Goal: Navigation & Orientation: Understand site structure

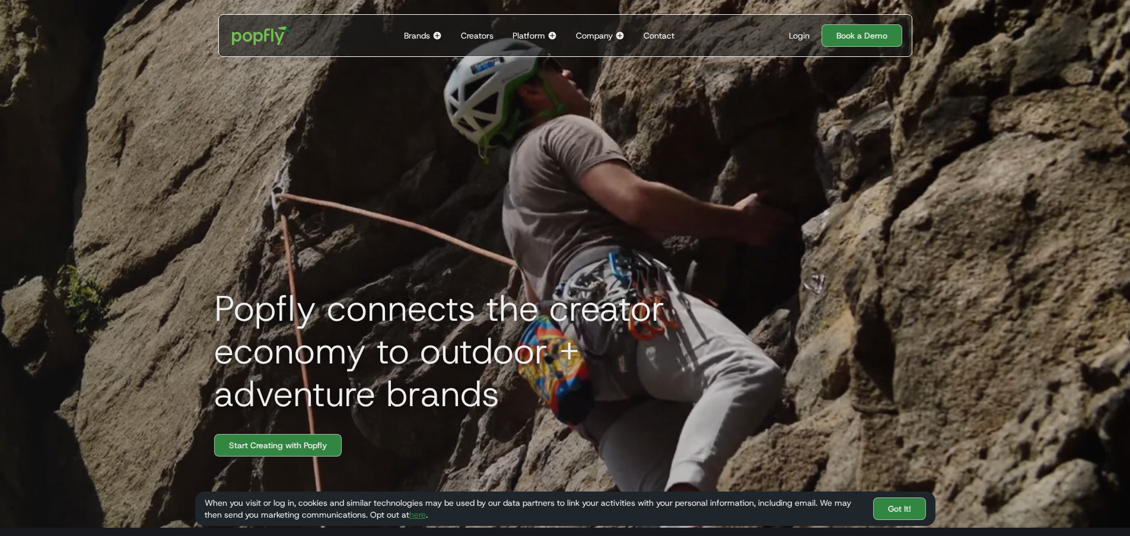
click at [430, 38] on div "Brands" at bounding box center [417, 36] width 26 height 12
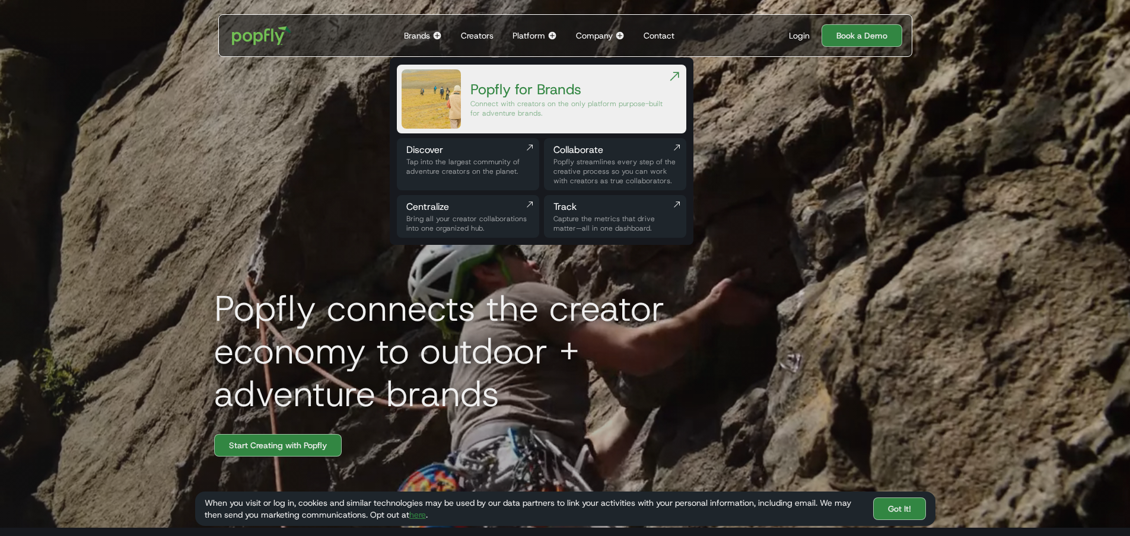
click at [498, 168] on div "Tap into the largest community of adventure creators on the planet." at bounding box center [467, 166] width 123 height 19
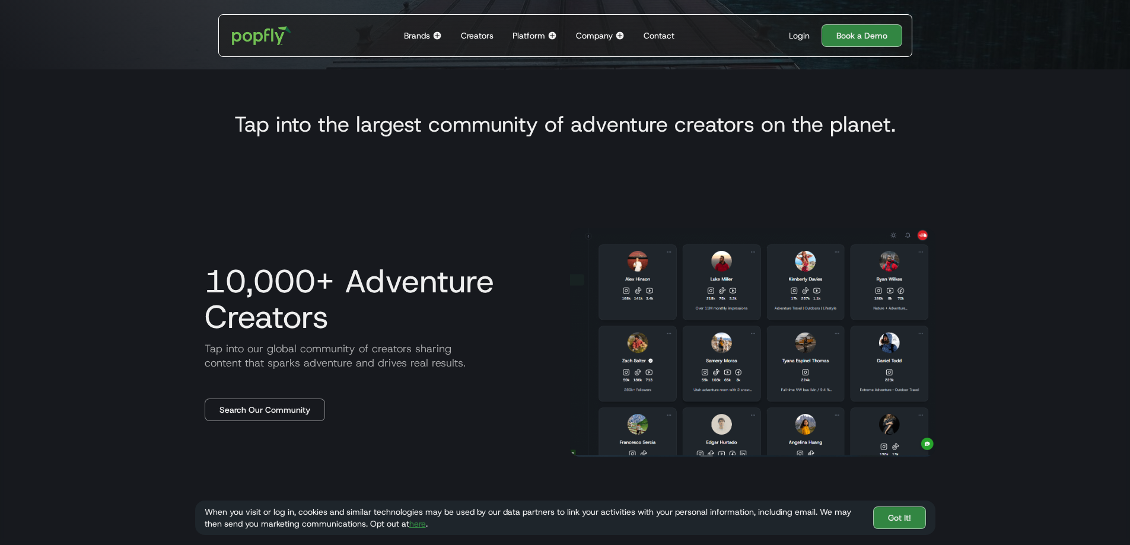
scroll to position [534, 0]
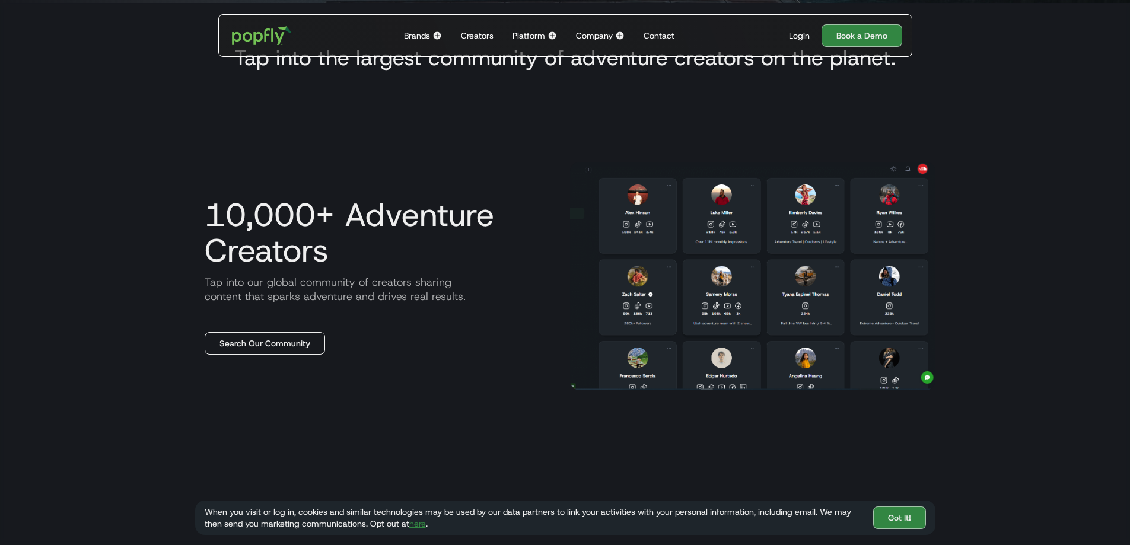
click at [264, 342] on link "Search Our Community" at bounding box center [265, 343] width 120 height 23
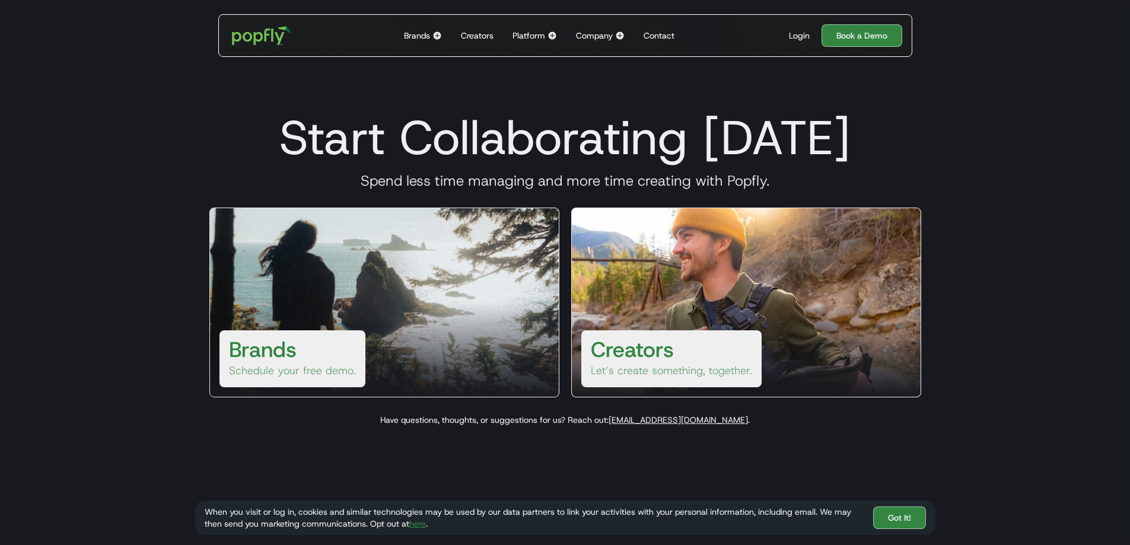
click at [322, 354] on div "Brands Schedule your free demo." at bounding box center [292, 358] width 146 height 57
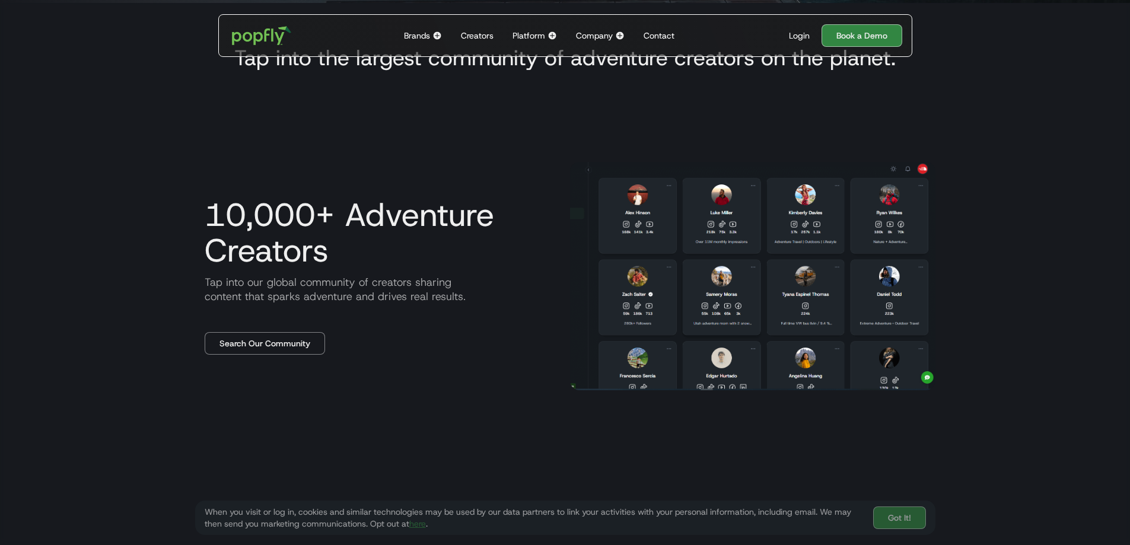
scroll to position [0, 24]
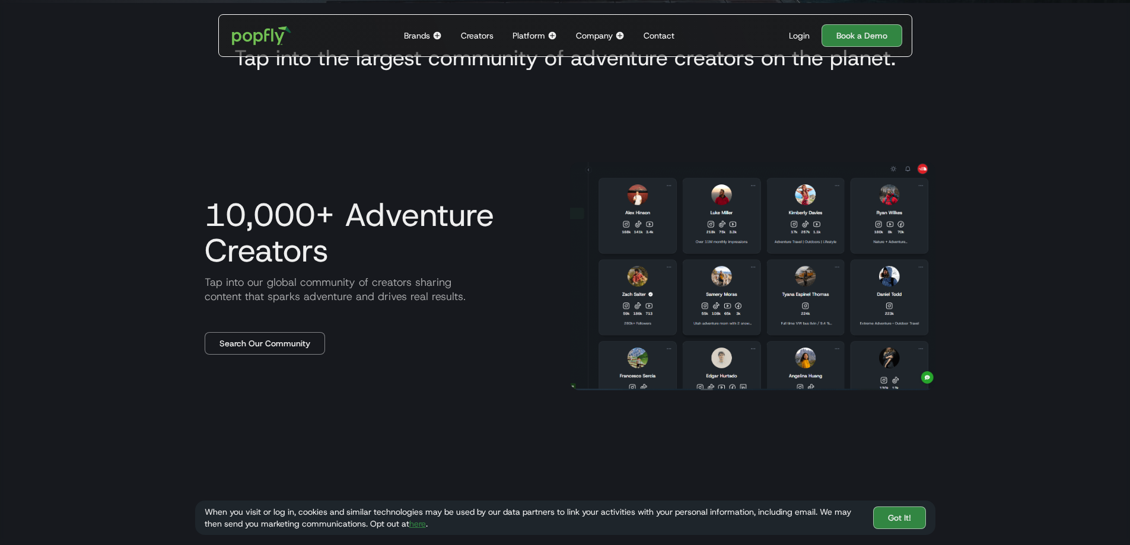
click at [489, 36] on div "Creators" at bounding box center [477, 36] width 33 height 12
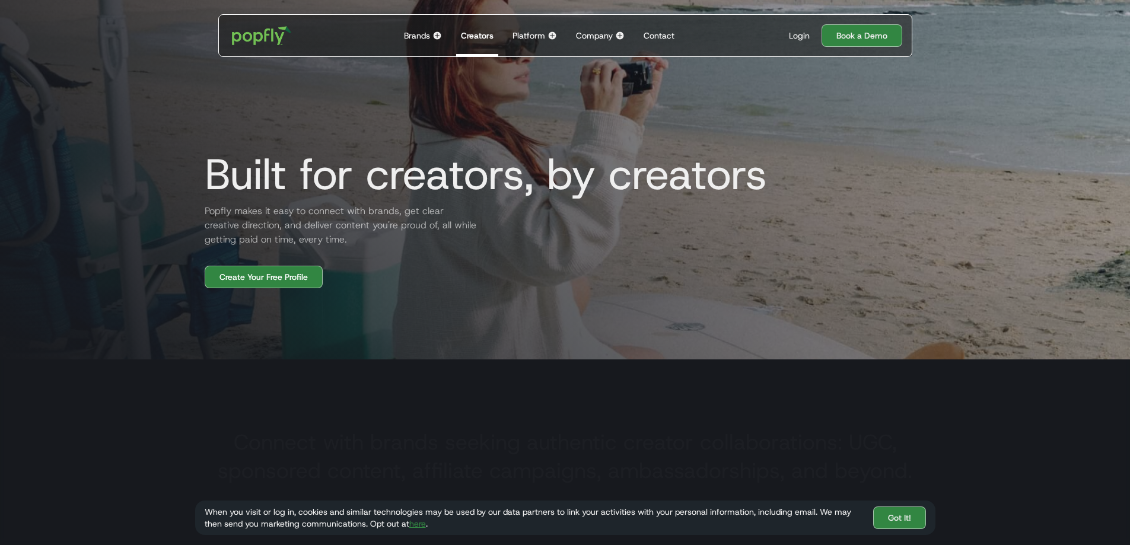
scroll to position [178, 0]
click at [900, 530] on div "When you visit or log in, cookies and similar technologies may be used by our d…" at bounding box center [565, 518] width 740 height 34
click at [900, 525] on link "Got It!" at bounding box center [899, 517] width 53 height 23
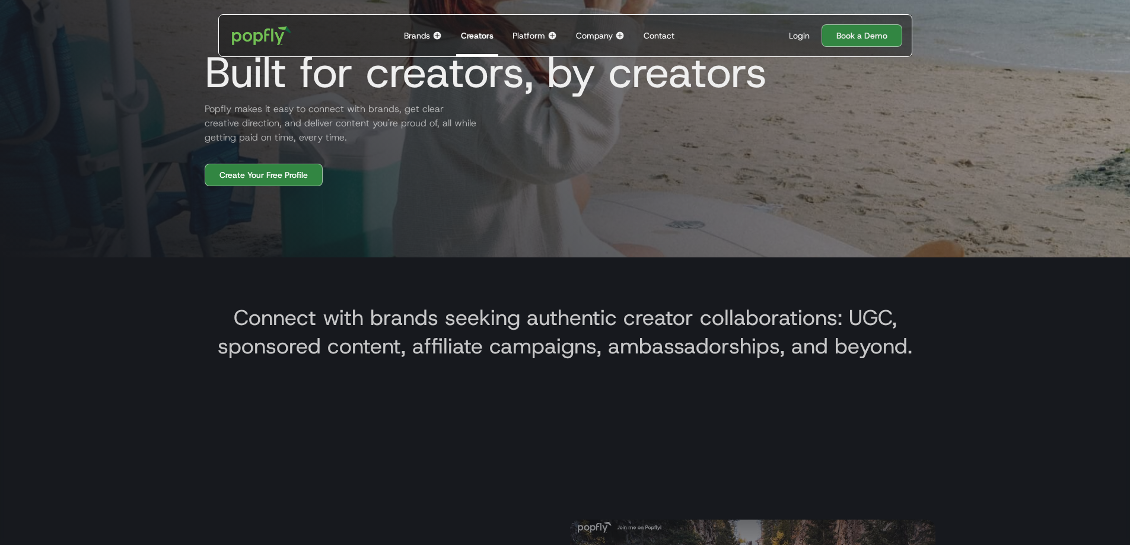
scroll to position [0, 0]
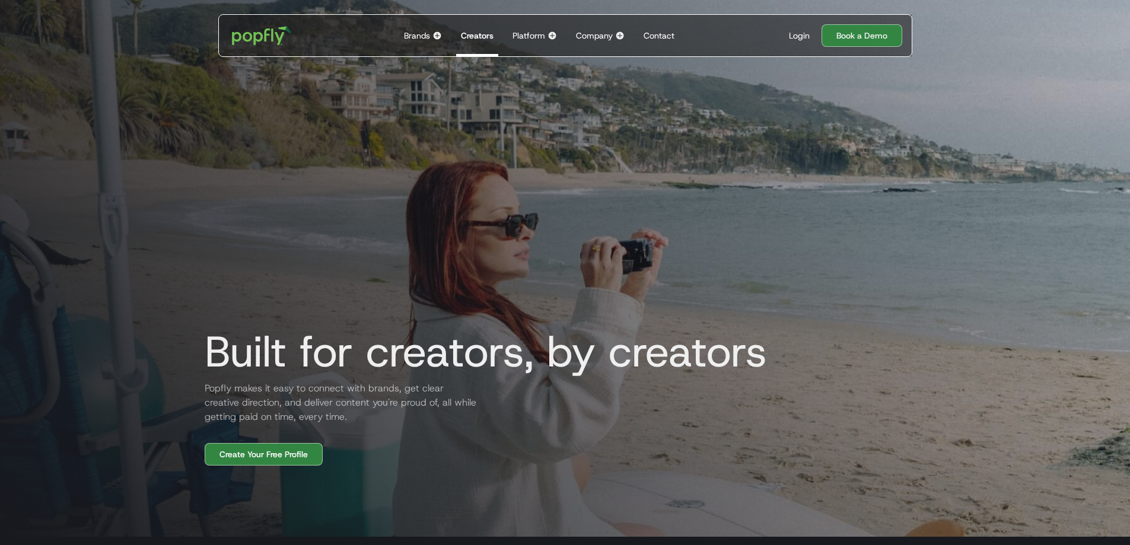
click at [552, 33] on img at bounding box center [551, 35] width 9 height 9
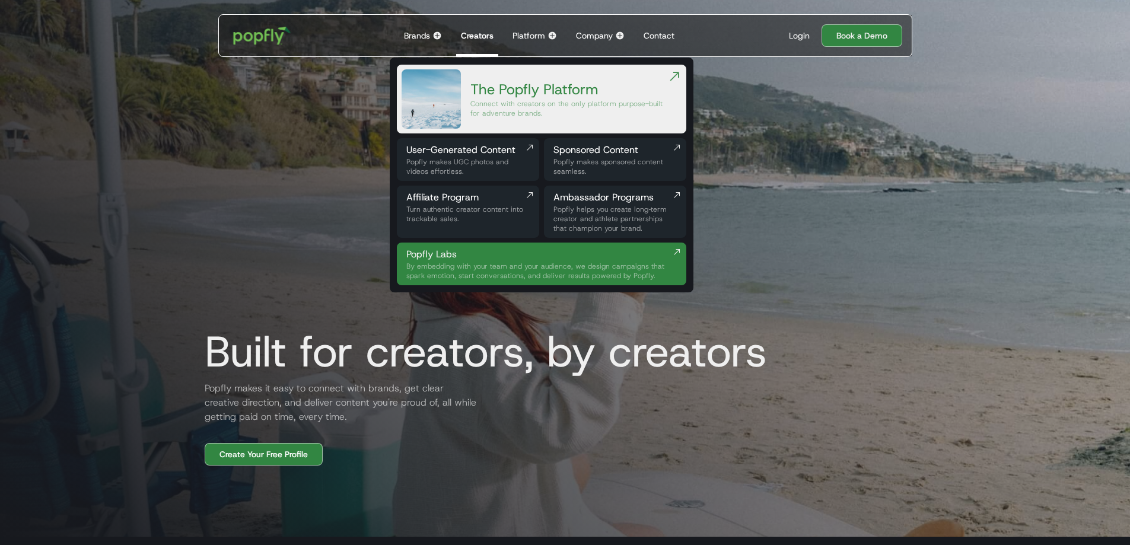
click at [279, 33] on img "home" at bounding box center [262, 35] width 74 height 34
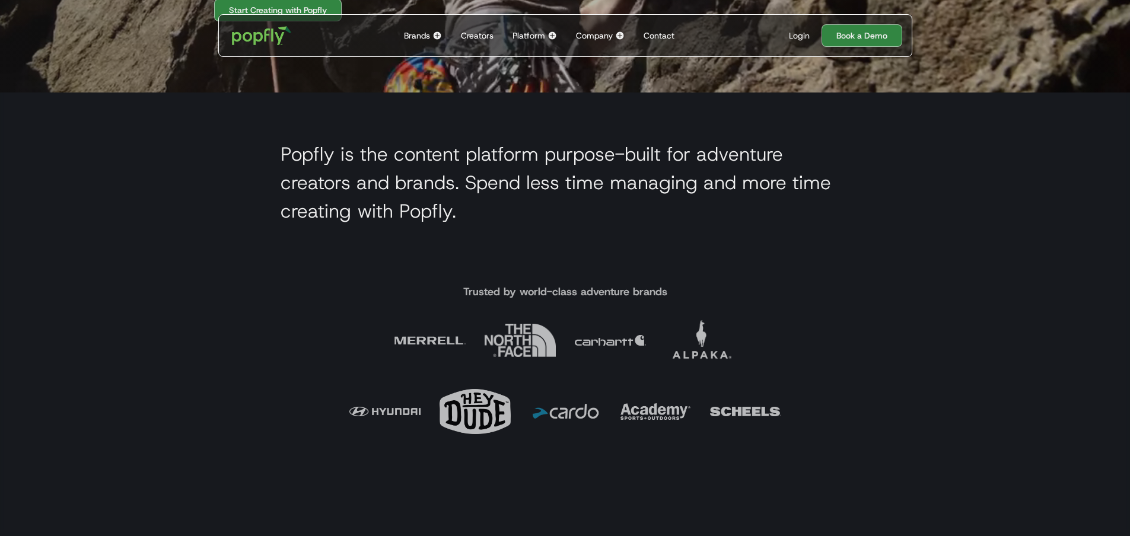
scroll to position [237, 0]
